Goal: Task Accomplishment & Management: Use online tool/utility

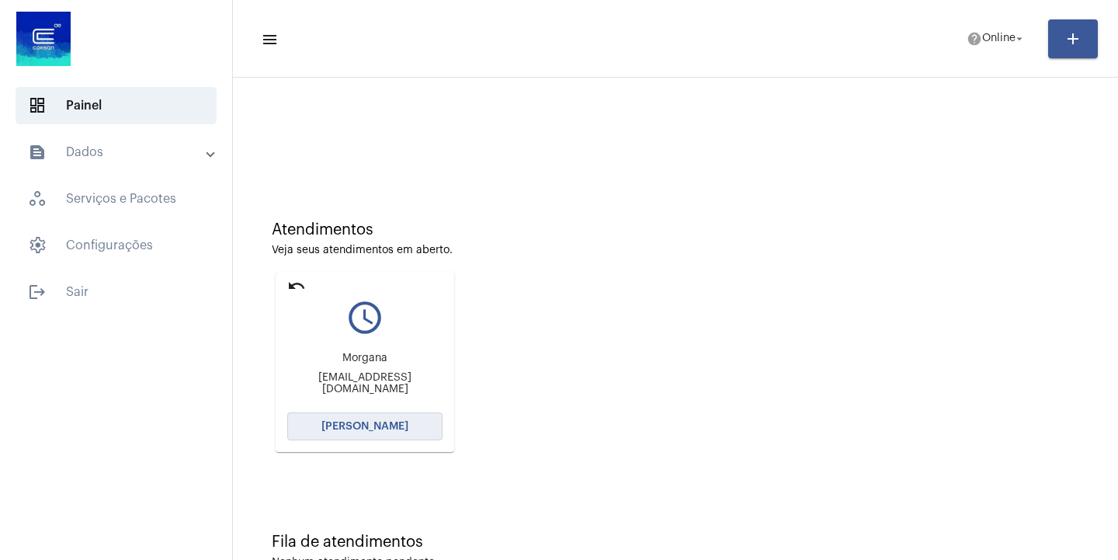
click at [368, 420] on button "[PERSON_NAME]" at bounding box center [364, 426] width 155 height 28
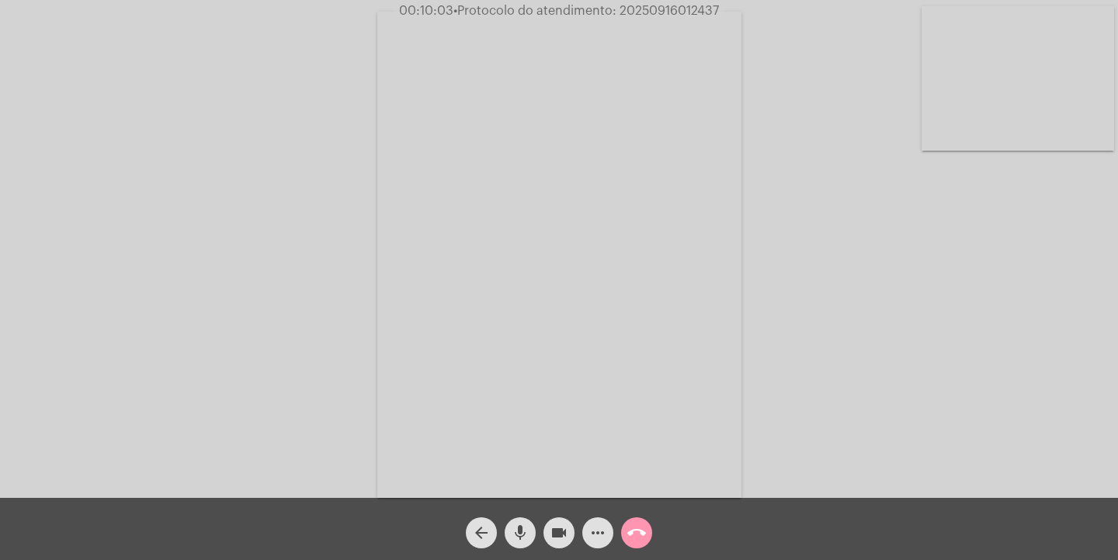
click at [668, 12] on span "• Protocolo do atendimento: 20250916012437" at bounding box center [586, 11] width 266 height 12
copy span "20250916012437"
click at [640, 530] on mat-icon "call_end" at bounding box center [636, 532] width 19 height 19
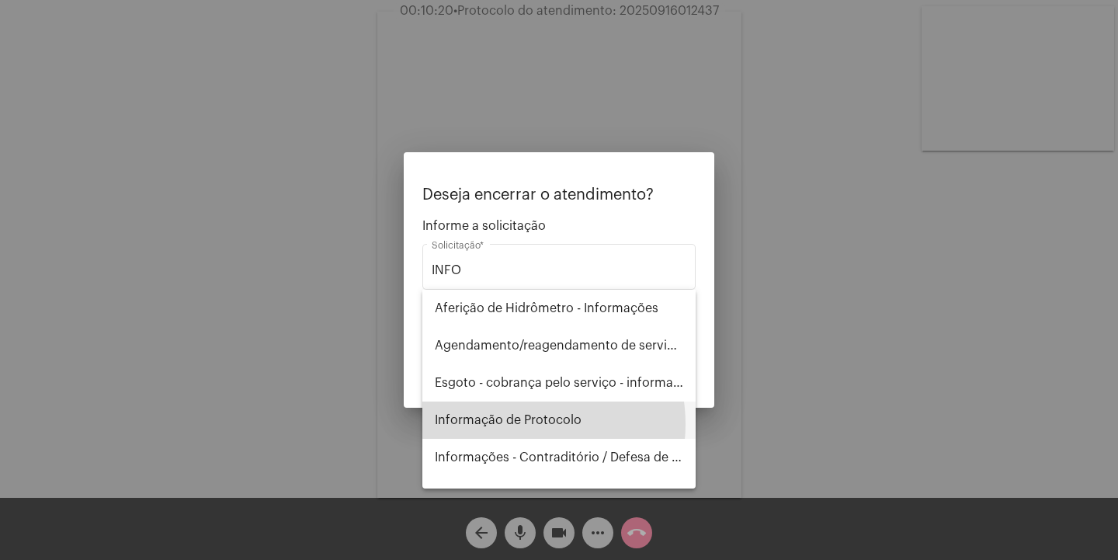
click at [519, 424] on span "Informação de Protocolo" at bounding box center [559, 419] width 248 height 37
type input "Informação de Protocolo"
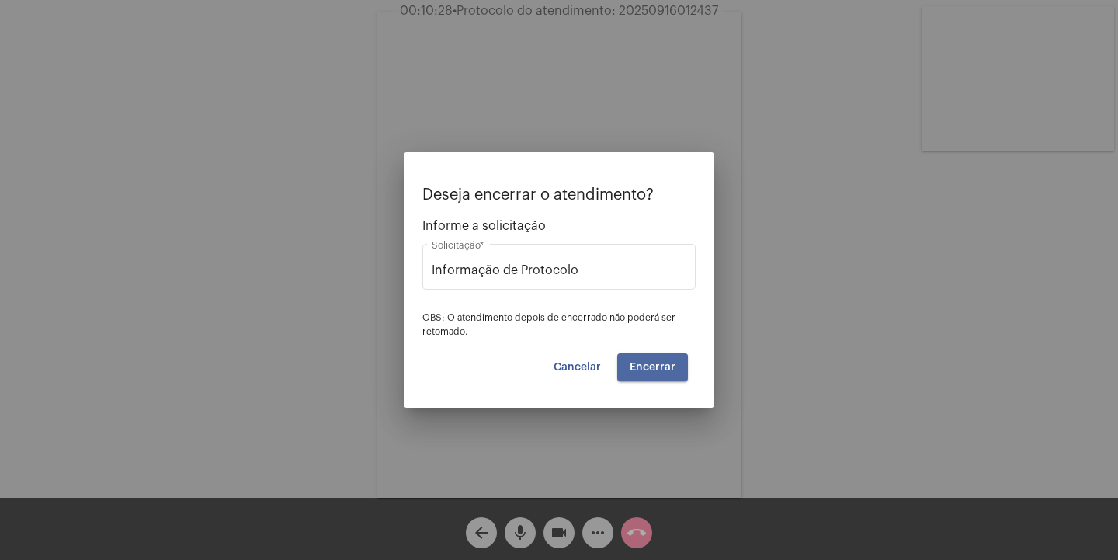
click at [644, 370] on span "Encerrar" at bounding box center [653, 367] width 46 height 11
